Goal: Complete application form

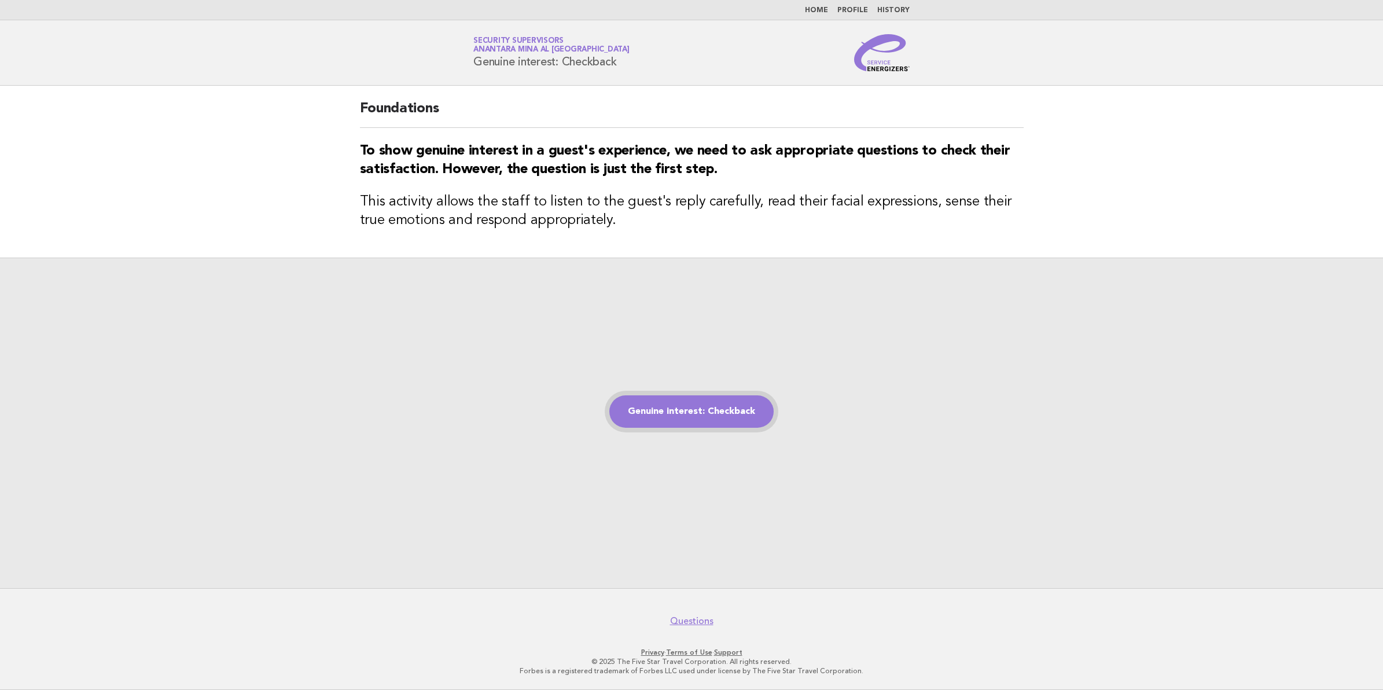
click at [704, 417] on link "Genuine interest: Checkback" at bounding box center [691, 411] width 164 height 32
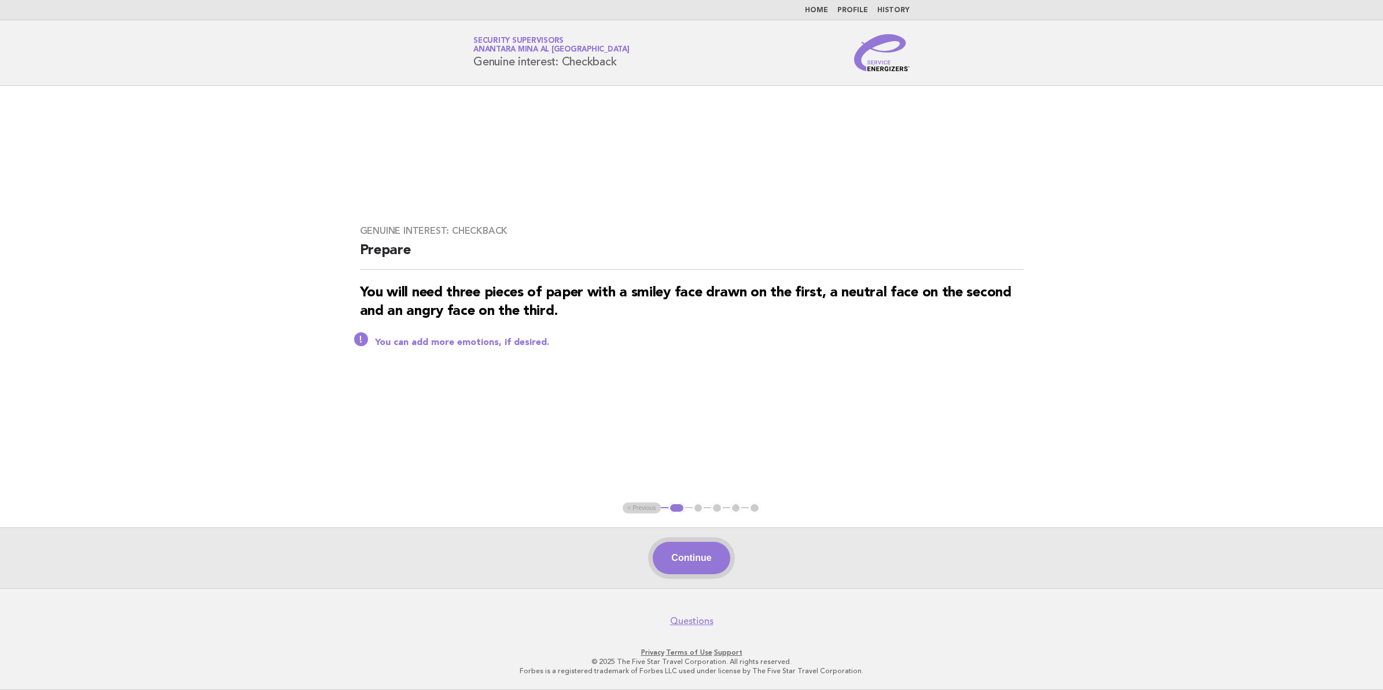
click at [693, 562] on button "Continue" at bounding box center [691, 558] width 77 height 32
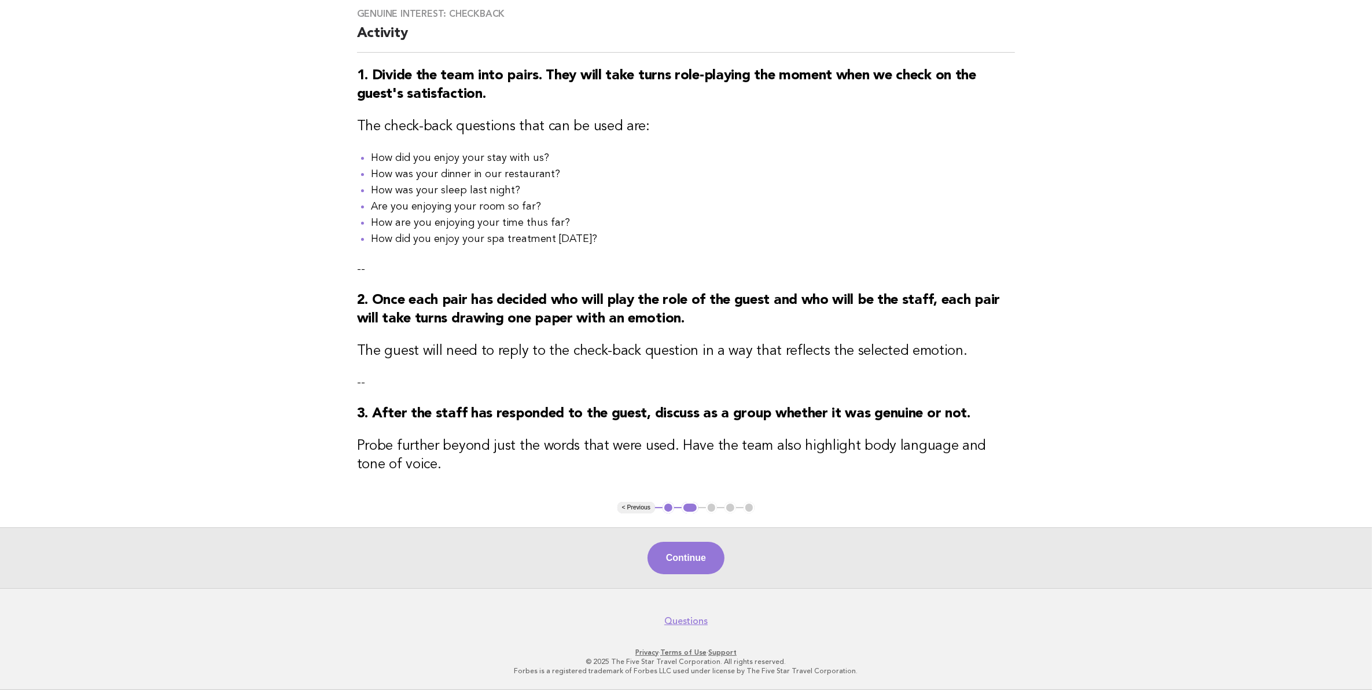
scroll to position [99, 0]
click at [698, 558] on button "Continue" at bounding box center [686, 558] width 77 height 32
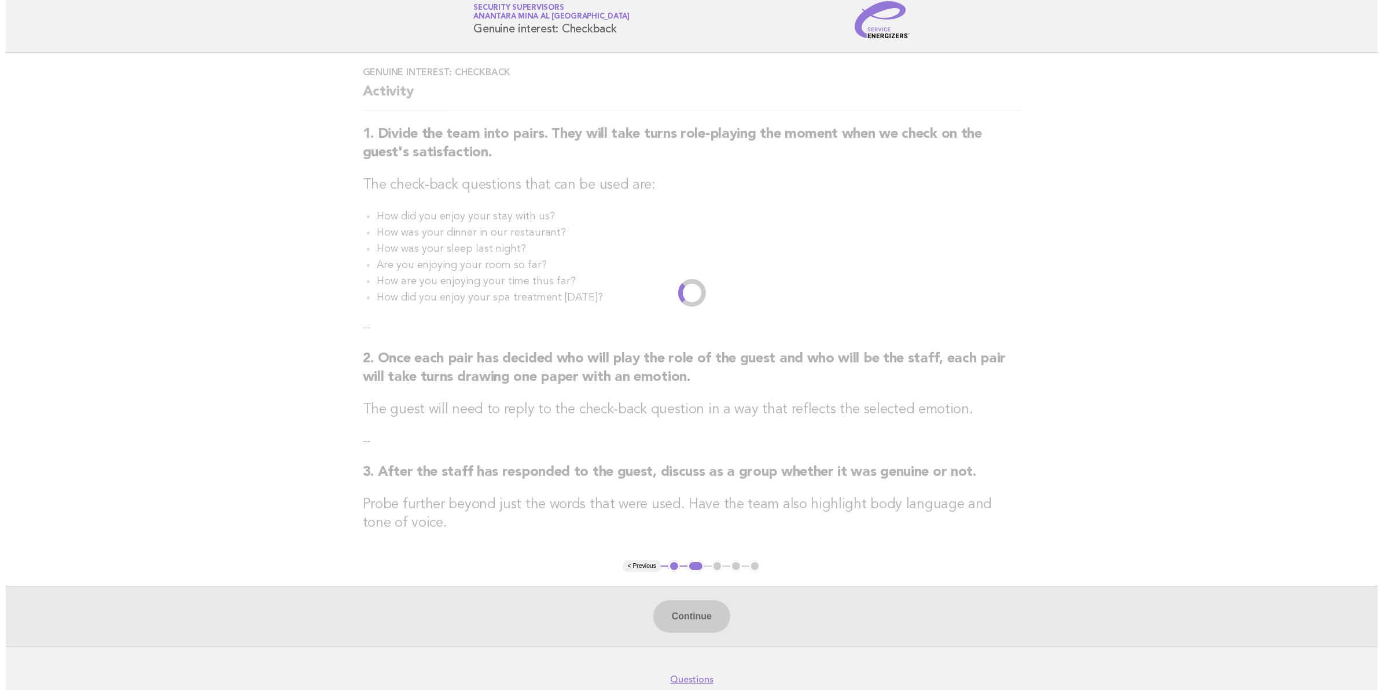
scroll to position [0, 0]
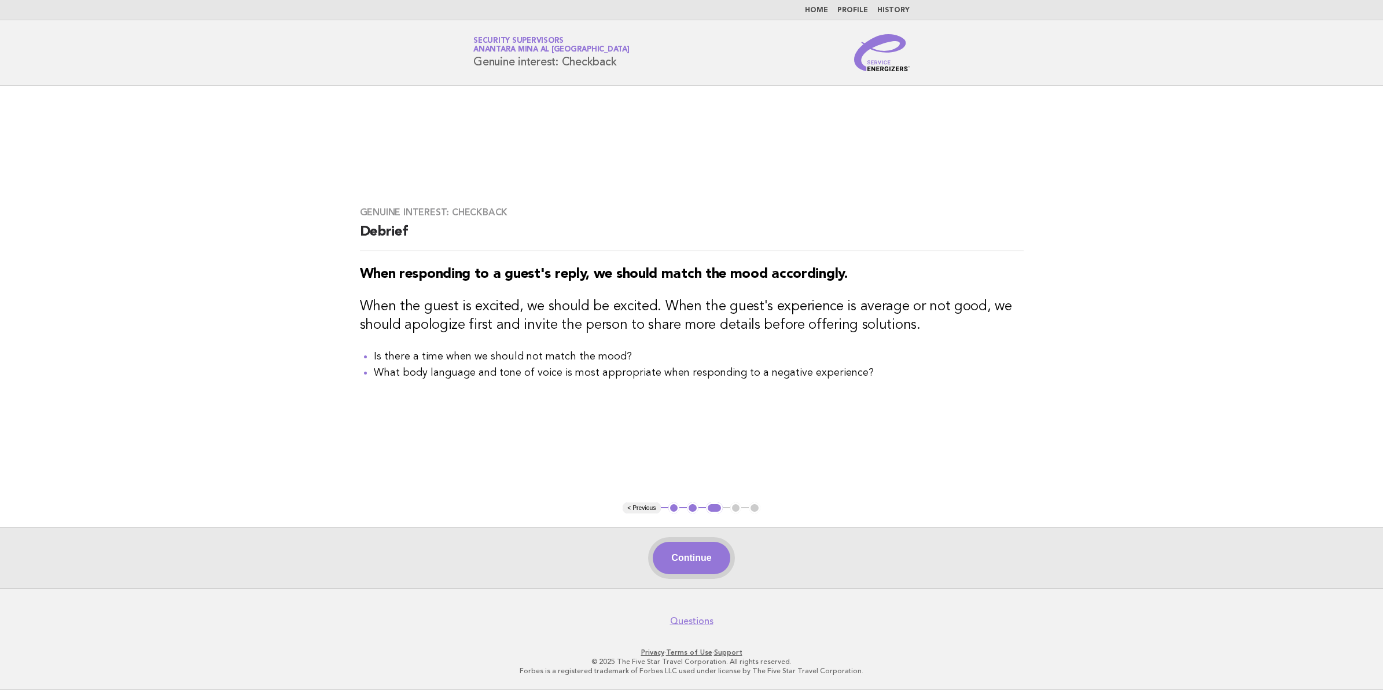
click at [696, 562] on button "Continue" at bounding box center [691, 558] width 77 height 32
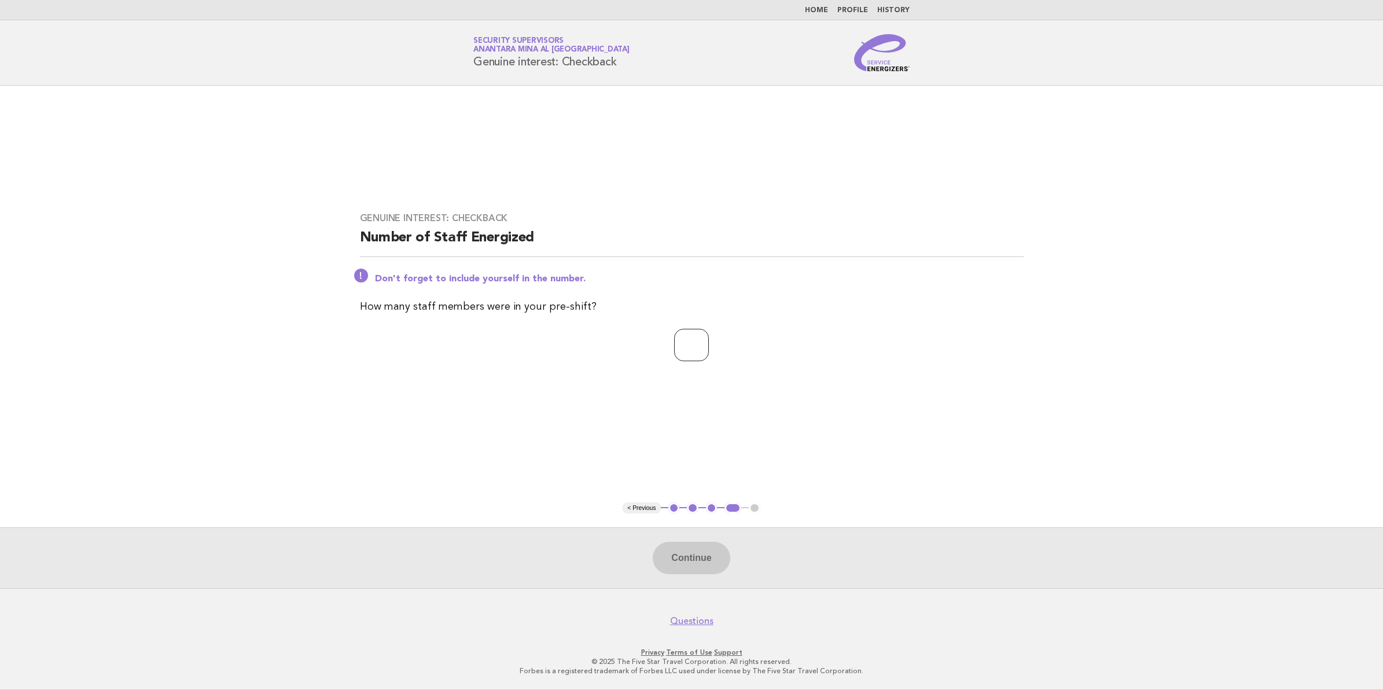
click at [692, 351] on input "number" at bounding box center [691, 345] width 35 height 32
type input "**"
drag, startPoint x: 689, startPoint y: 546, endPoint x: 700, endPoint y: 545, distance: 11.6
click at [690, 545] on button "Continue" at bounding box center [691, 558] width 77 height 32
